Goal: Task Accomplishment & Management: Manage account settings

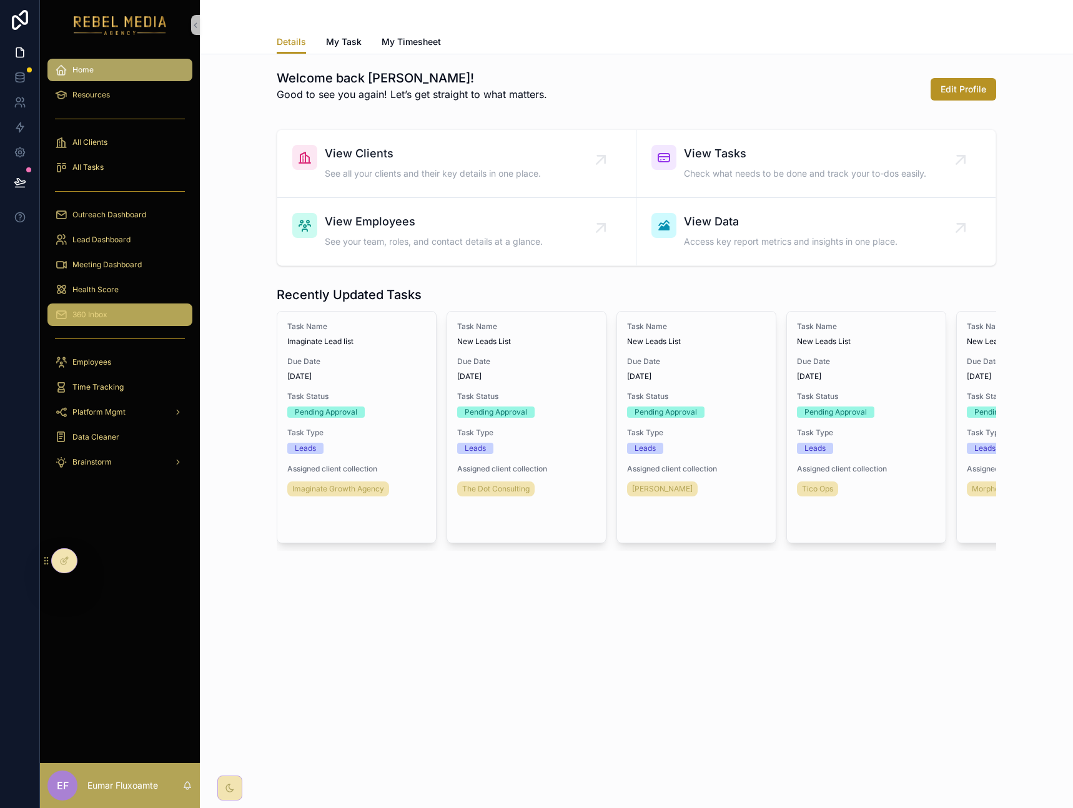
click at [118, 325] on link "360 Inbox" at bounding box center [119, 315] width 145 height 22
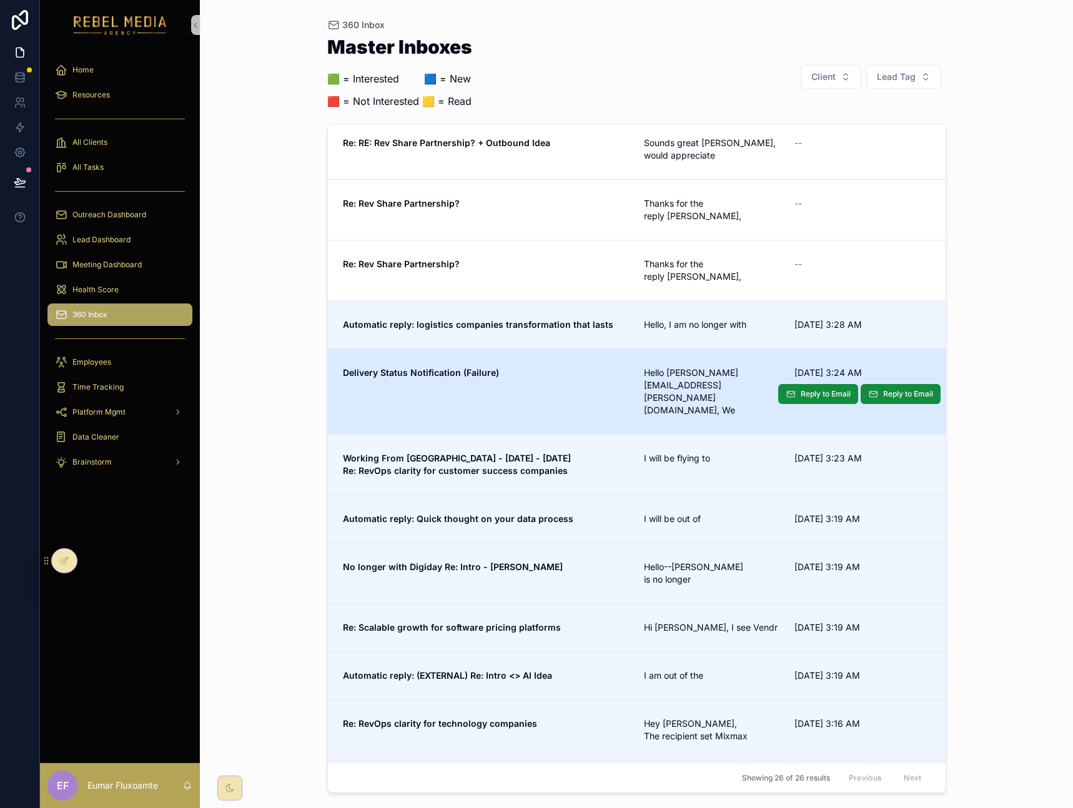
scroll to position [726, 0]
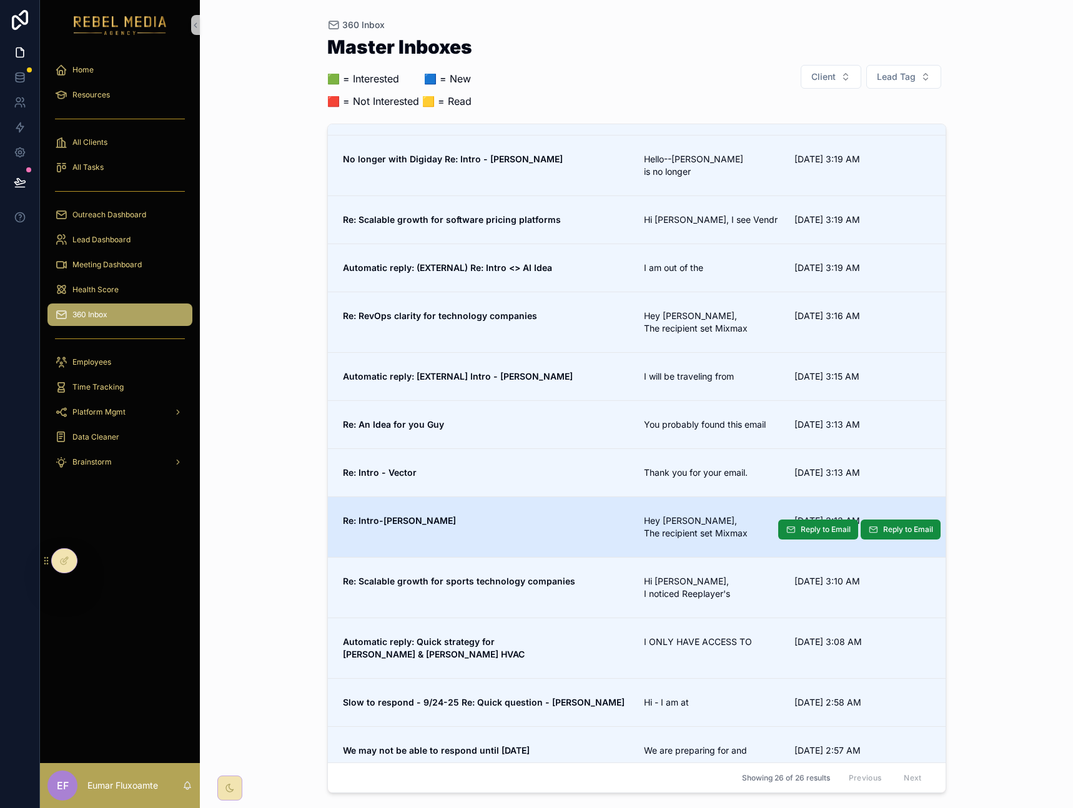
click at [477, 515] on span "Re: Intro-[PERSON_NAME]" at bounding box center [486, 521] width 287 height 12
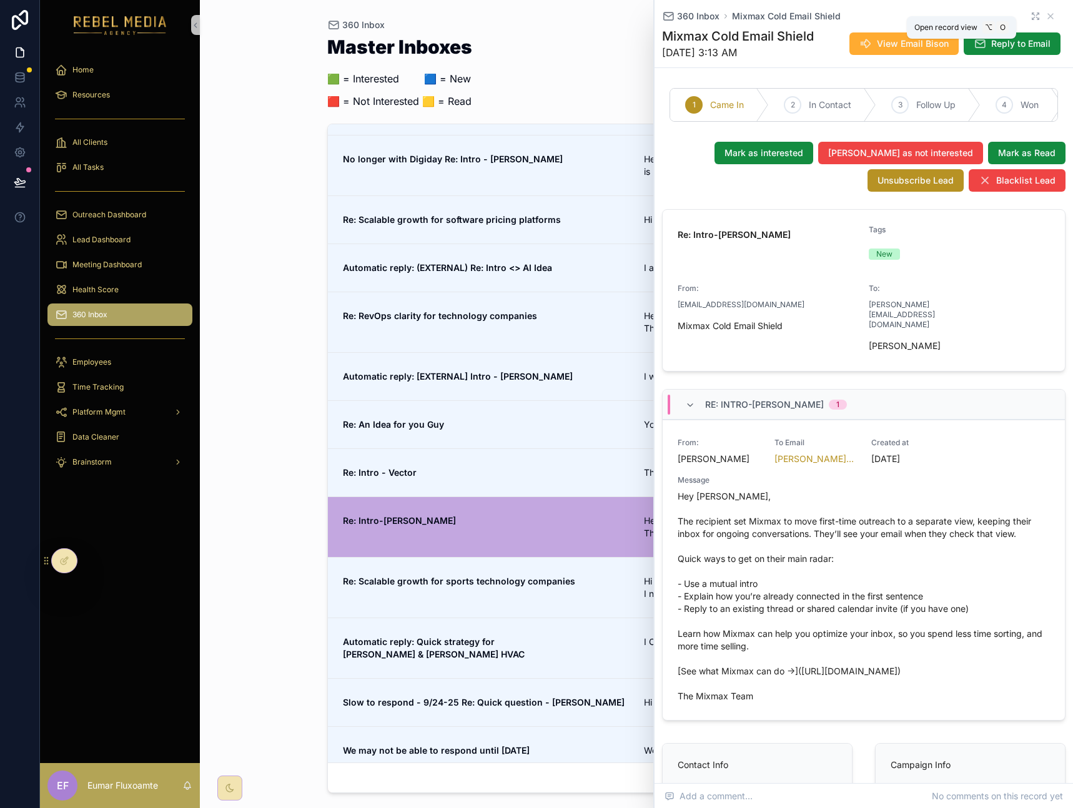
click at [1036, 18] on icon "scrollable content" at bounding box center [1037, 18] width 2 height 2
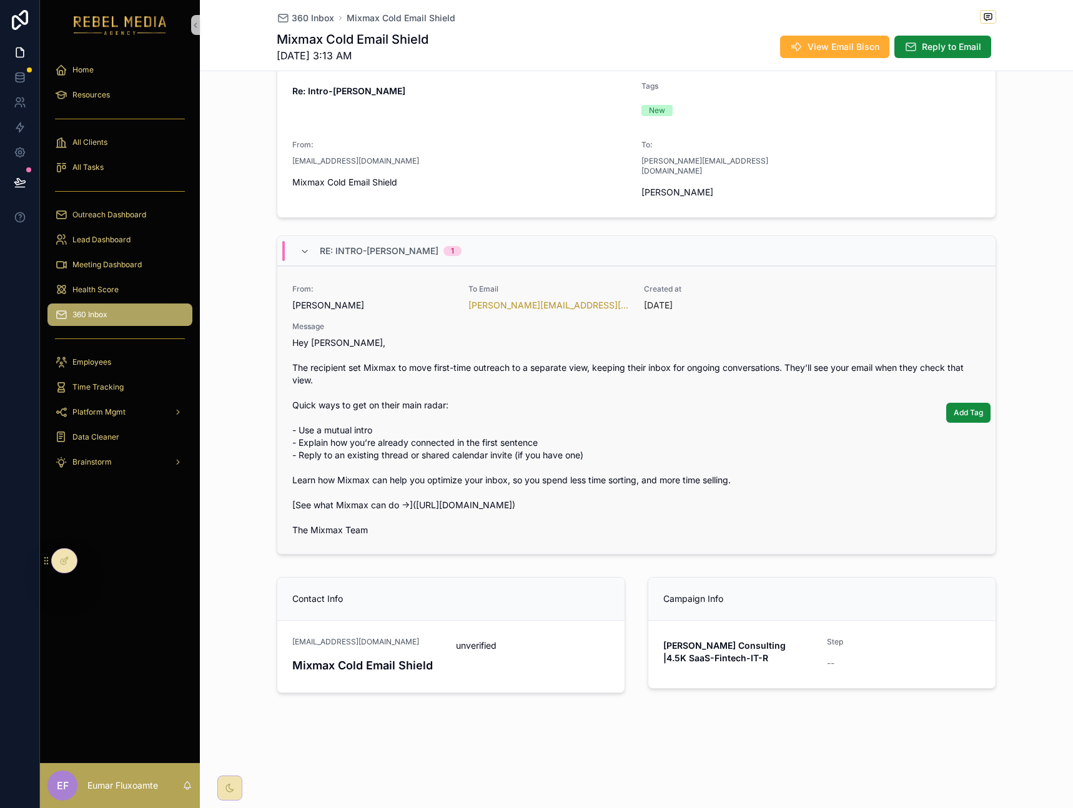
scroll to position [9, 0]
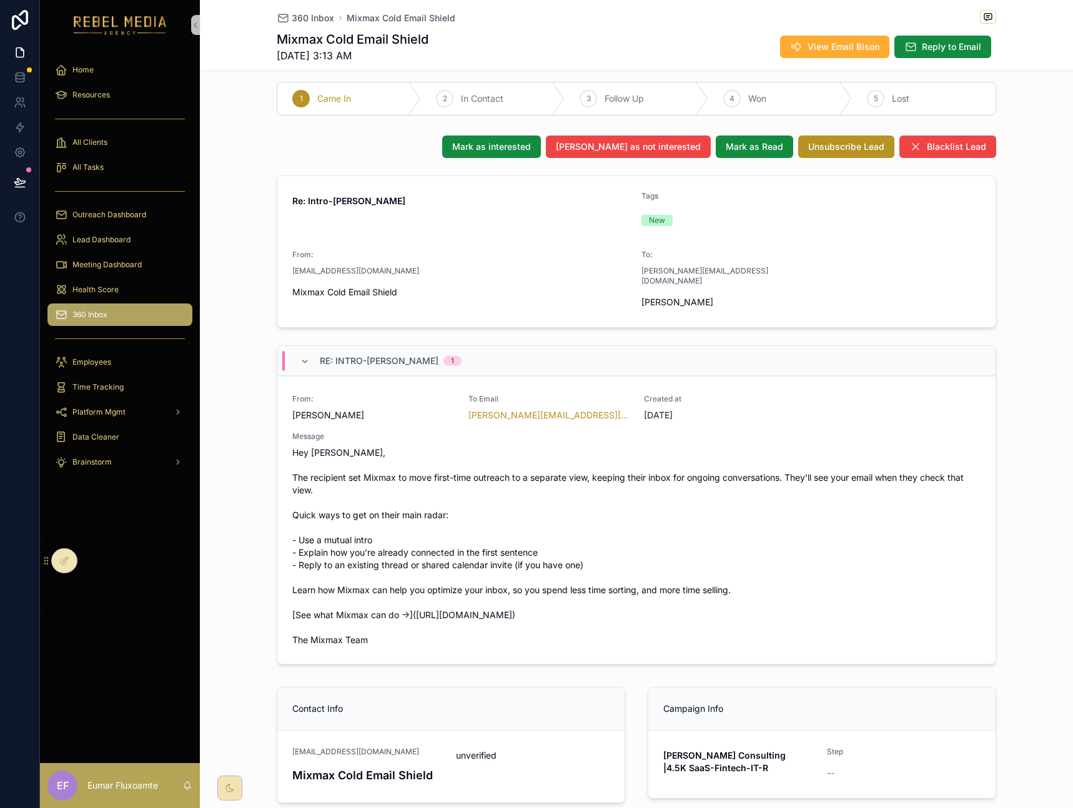
click at [100, 317] on span "360 Inbox" at bounding box center [89, 315] width 35 height 10
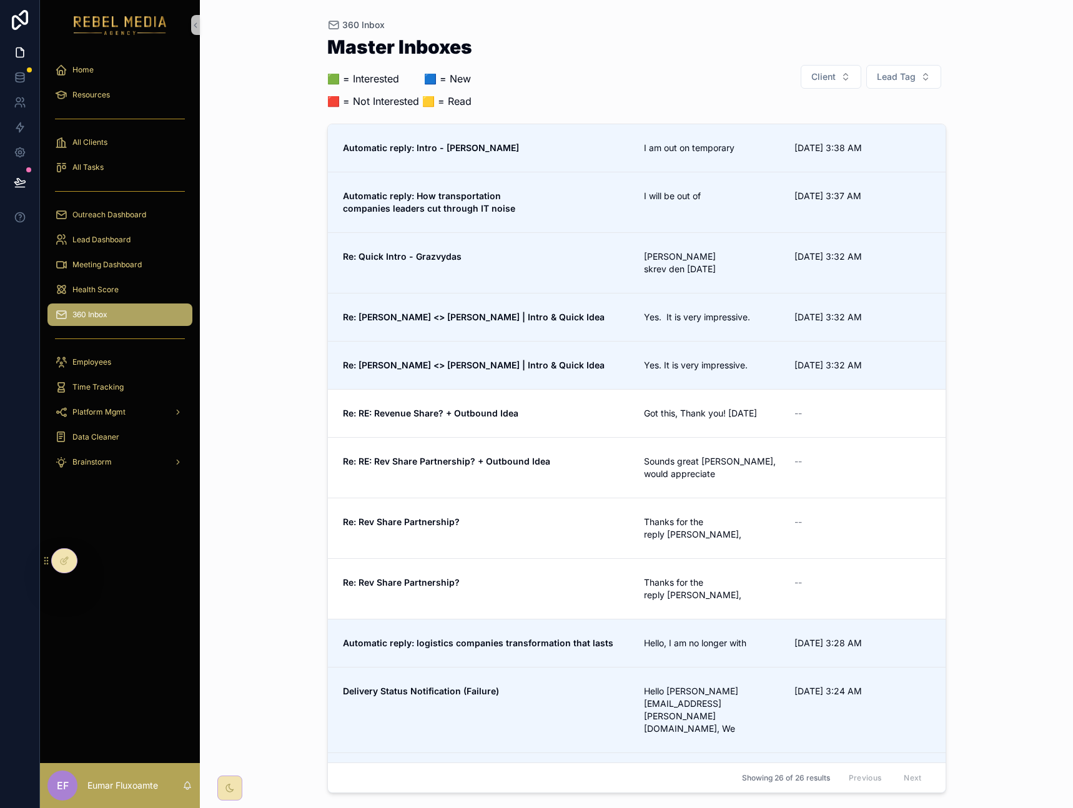
click at [227, 585] on div "360 Inbox Master Inboxes 🟩 = Interested ‎ ‎ ‎ ‎ ‎ ‎‎ ‎ 🟦 = New 🟥 = Not Interest…" at bounding box center [636, 404] width 873 height 808
